Goal: Find specific page/section: Find specific page/section

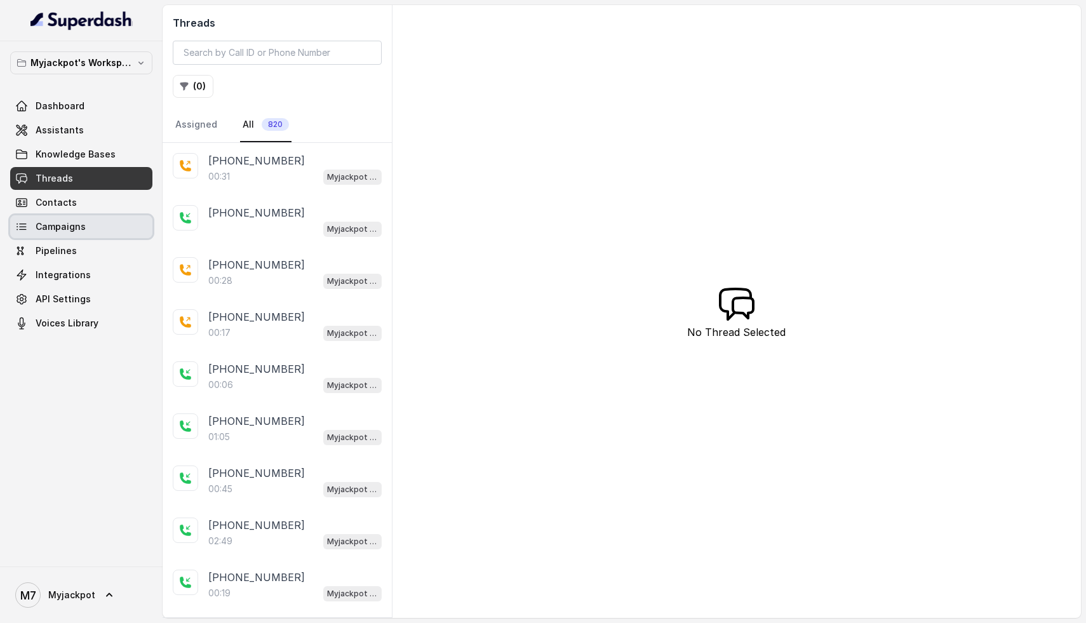
click at [49, 226] on span "Campaigns" at bounding box center [61, 226] width 50 height 13
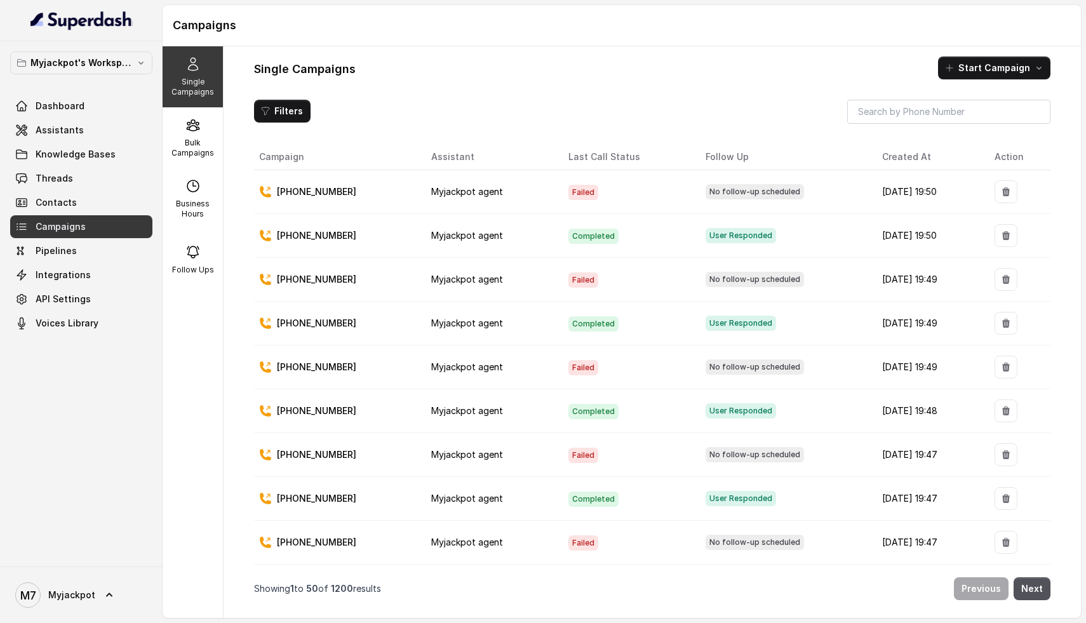
click at [213, 75] on div "Single Campaigns" at bounding box center [193, 76] width 60 height 61
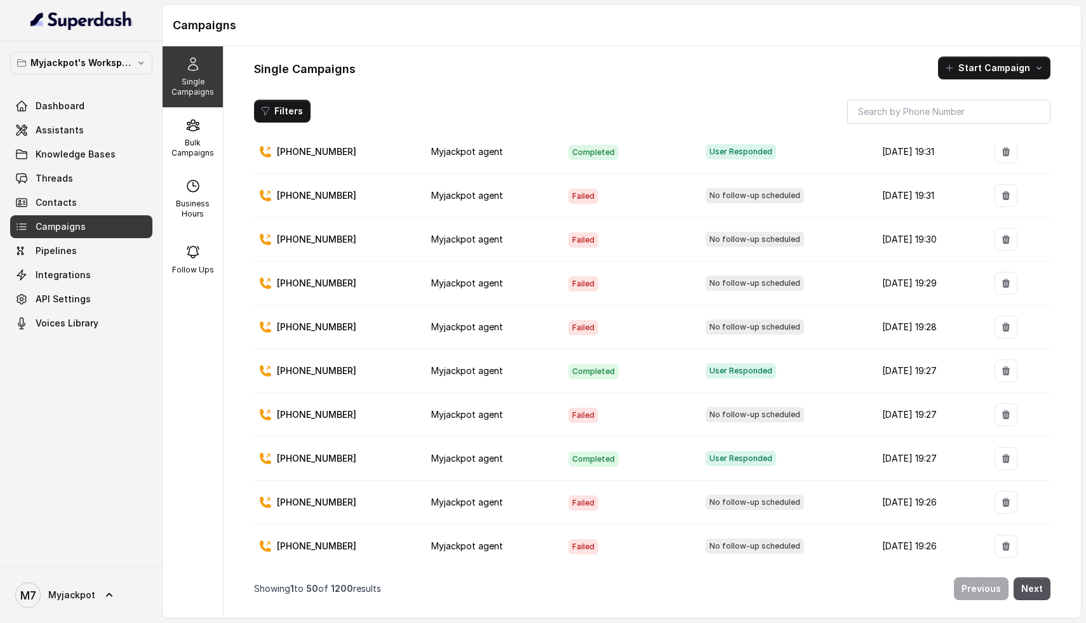
scroll to position [1796, 0]
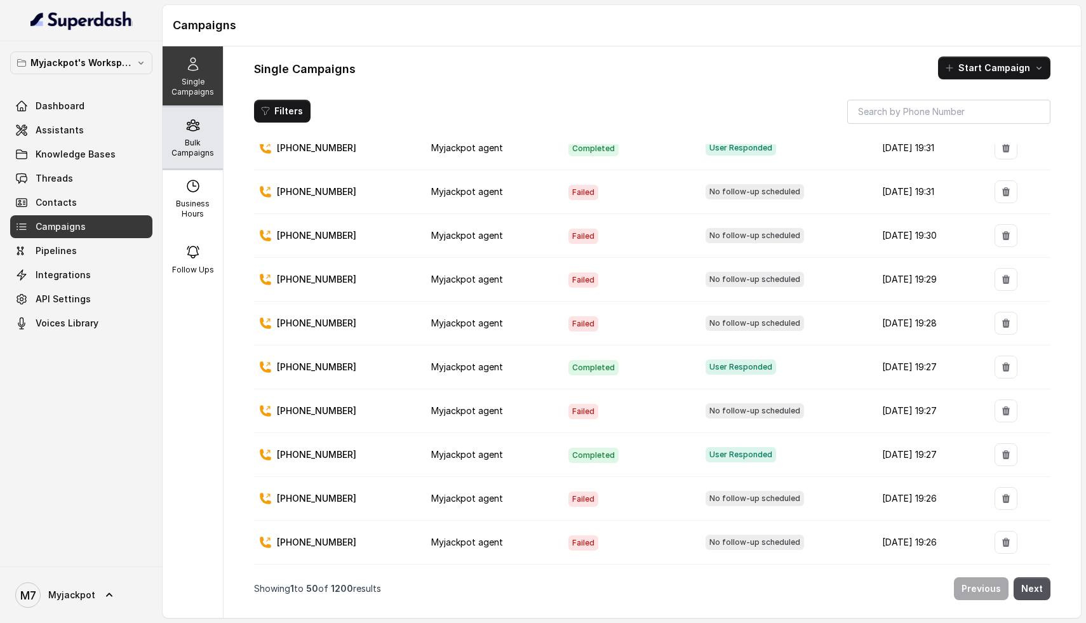
click at [189, 131] on icon at bounding box center [192, 124] width 15 height 15
